Goal: Check status: Check status

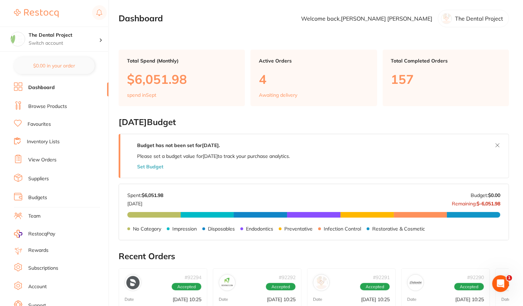
click at [36, 161] on link "View Orders" at bounding box center [42, 159] width 28 height 7
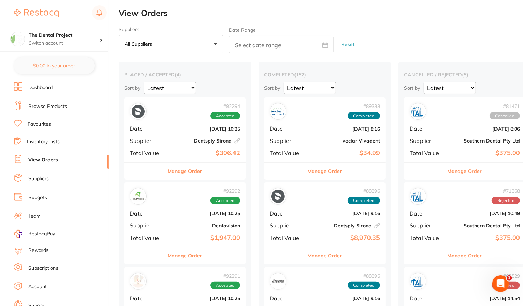
click at [178, 125] on div "# 92294 Accepted Date [DATE] 10:25 Supplier Dentsply Sirona This order has been…" at bounding box center [184, 129] width 121 height 65
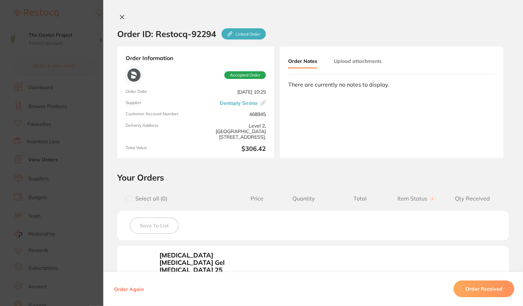
click at [121, 18] on icon at bounding box center [122, 17] width 6 height 6
